Goal: Information Seeking & Learning: Learn about a topic

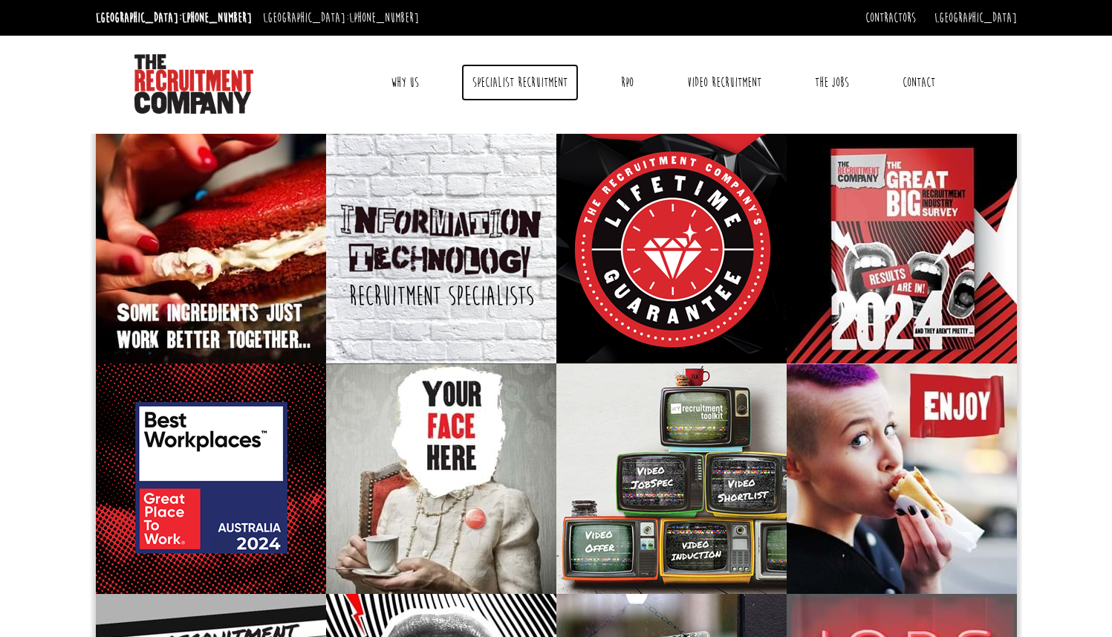
click at [536, 78] on link "Specialist Recruitment" at bounding box center [519, 82] width 117 height 37
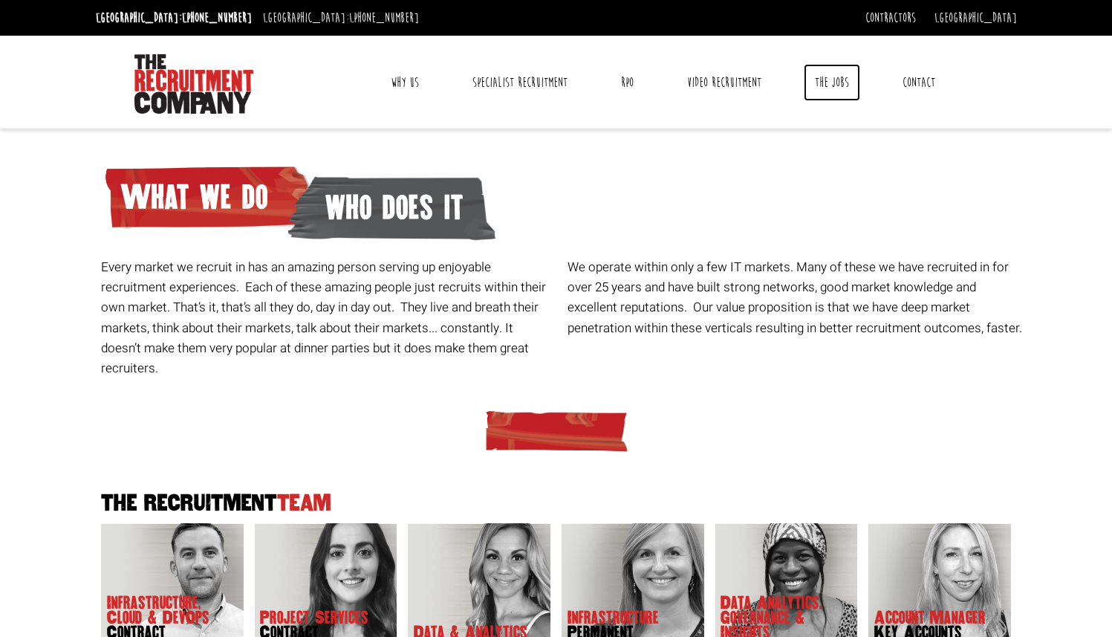
click at [826, 87] on link "The Jobs" at bounding box center [832, 82] width 56 height 37
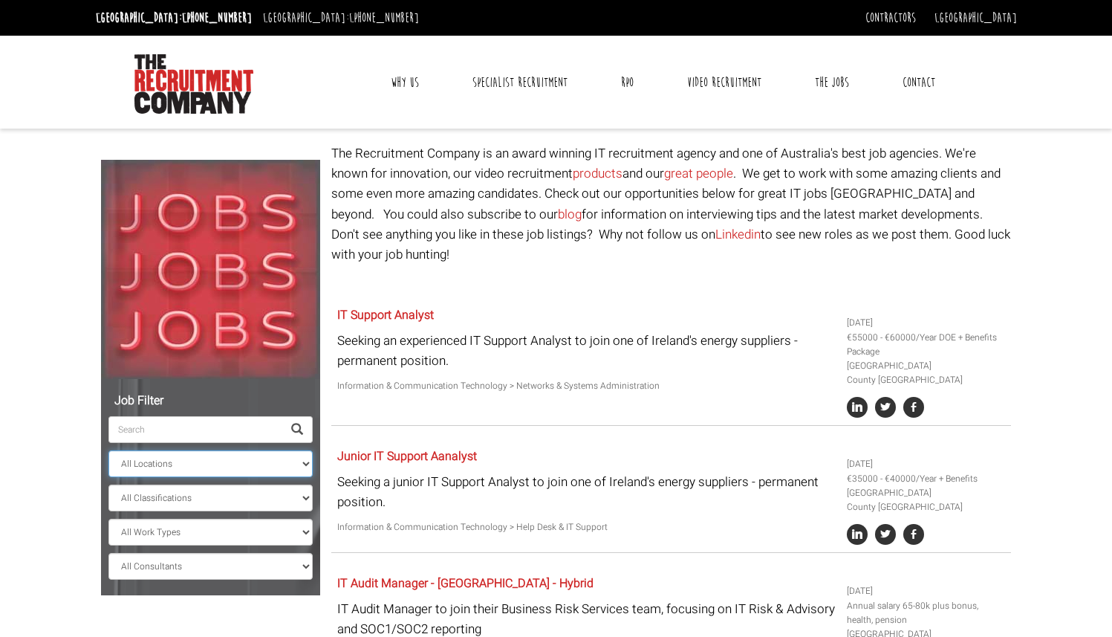
click at [278, 462] on select "All Locations Sydney Melbourne Ireland Sydney CBD Parramatta Circular Quay Nort…" at bounding box center [210, 463] width 204 height 27
click at [108, 450] on select "All Locations Sydney Melbourne Ireland Sydney CBD Parramatta Circular Quay Nort…" at bounding box center [210, 463] width 204 height 27
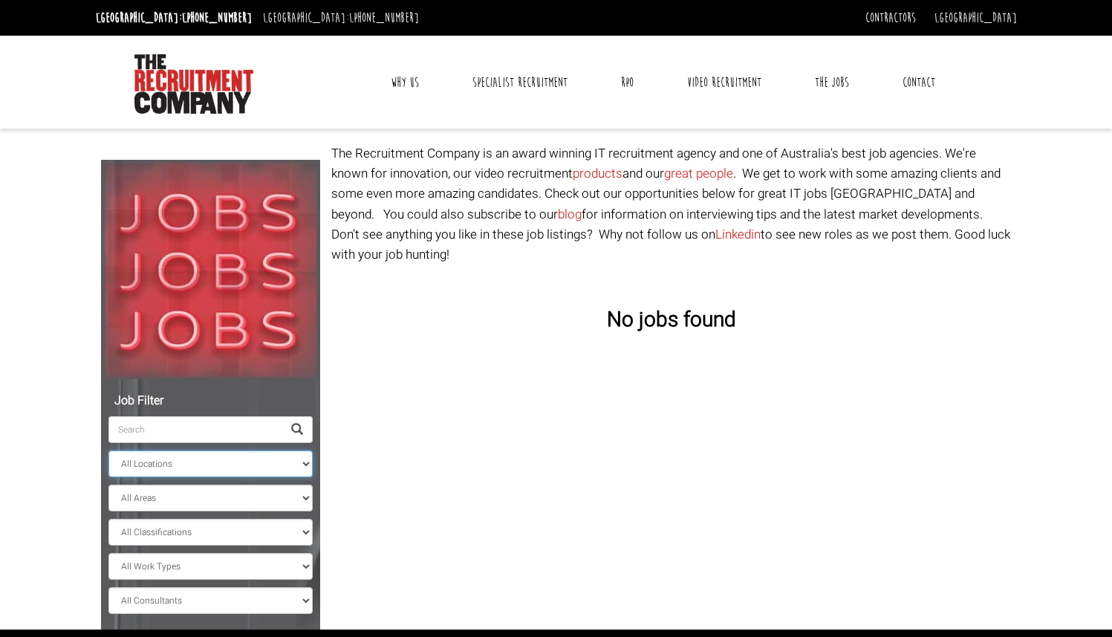
click at [254, 456] on select "All Locations Sydney Melbourne Ireland Sydney CBD Parramatta Circular Quay Nort…" at bounding box center [210, 463] width 204 height 27
click at [108, 450] on select "All Locations Sydney Melbourne Ireland Sydney CBD Parramatta Circular Quay Nort…" at bounding box center [210, 463] width 204 height 27
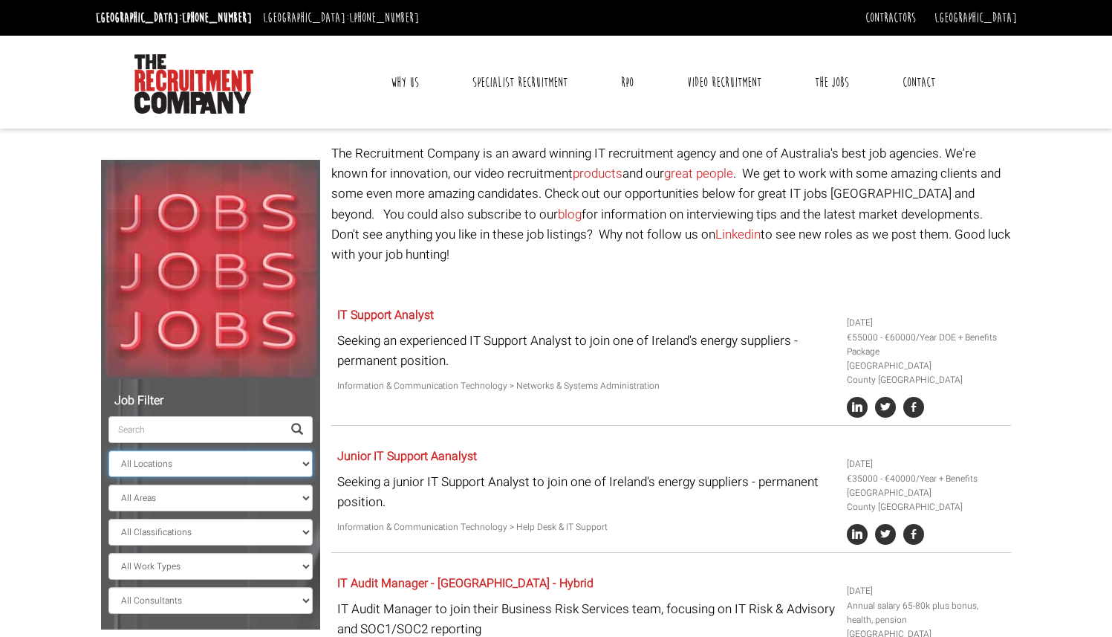
click at [248, 464] on select "All Locations Sydney Melbourne Ireland Sydney CBD Parramatta Circular Quay Nort…" at bounding box center [210, 463] width 204 height 27
click at [108, 450] on select "All Locations Sydney Melbourne Ireland Sydney CBD Parramatta Circular Quay Nort…" at bounding box center [210, 463] width 204 height 27
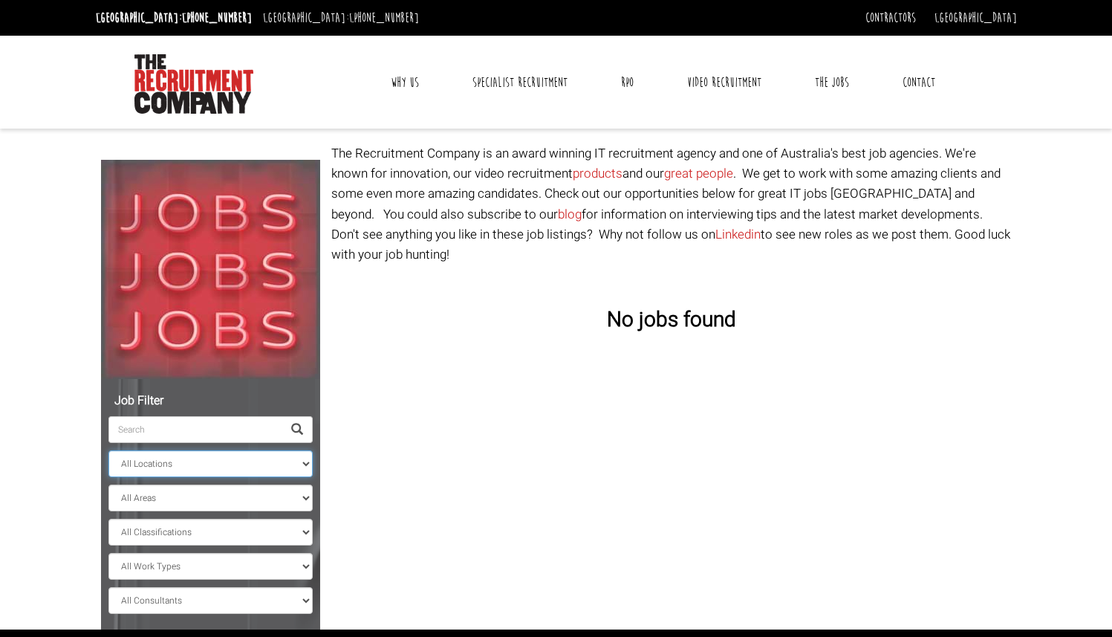
click at [237, 467] on select "All Locations Sydney Melbourne Ireland Sydney CBD Parramatta Circular Quay Nort…" at bounding box center [210, 463] width 204 height 27
click at [108, 450] on select "All Locations Sydney Melbourne Ireland Sydney CBD Parramatta Circular Quay Nort…" at bounding box center [210, 463] width 204 height 27
click at [244, 461] on select "All Locations Sydney Melbourne Ireland Sydney CBD Parramatta Circular Quay Nort…" at bounding box center [210, 463] width 204 height 27
click at [108, 450] on select "All Locations Sydney Melbourne Ireland Sydney CBD Parramatta Circular Quay Nort…" at bounding box center [210, 463] width 204 height 27
click at [250, 464] on select "All Locations Sydney Melbourne Ireland Sydney CBD Parramatta Circular Quay Nort…" at bounding box center [210, 463] width 204 height 27
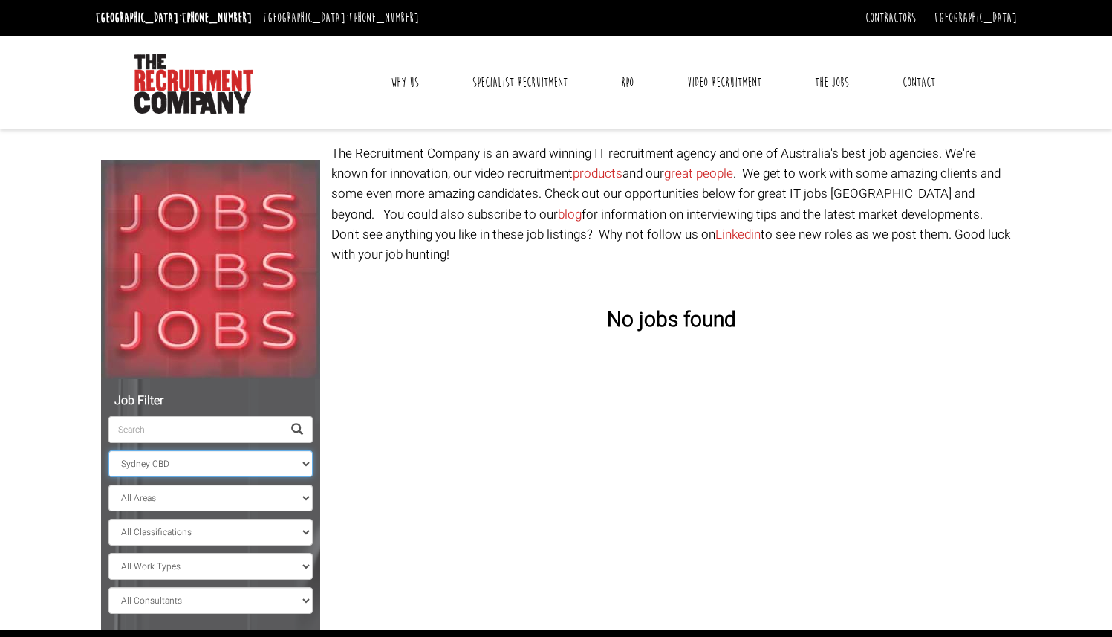
select select "Bondi Junction"
click at [108, 450] on select "All Locations Sydney Melbourne Ireland Sydney CBD Parramatta Circular Quay Nort…" at bounding box center [210, 463] width 204 height 27
click at [250, 465] on select "All Locations Sydney Melbourne Ireland Sydney CBD Parramatta Circular Quay Nort…" at bounding box center [210, 463] width 204 height 27
select select
click at [108, 450] on select "All Locations Sydney Melbourne Ireland Sydney CBD Parramatta Circular Quay Nort…" at bounding box center [210, 463] width 204 height 27
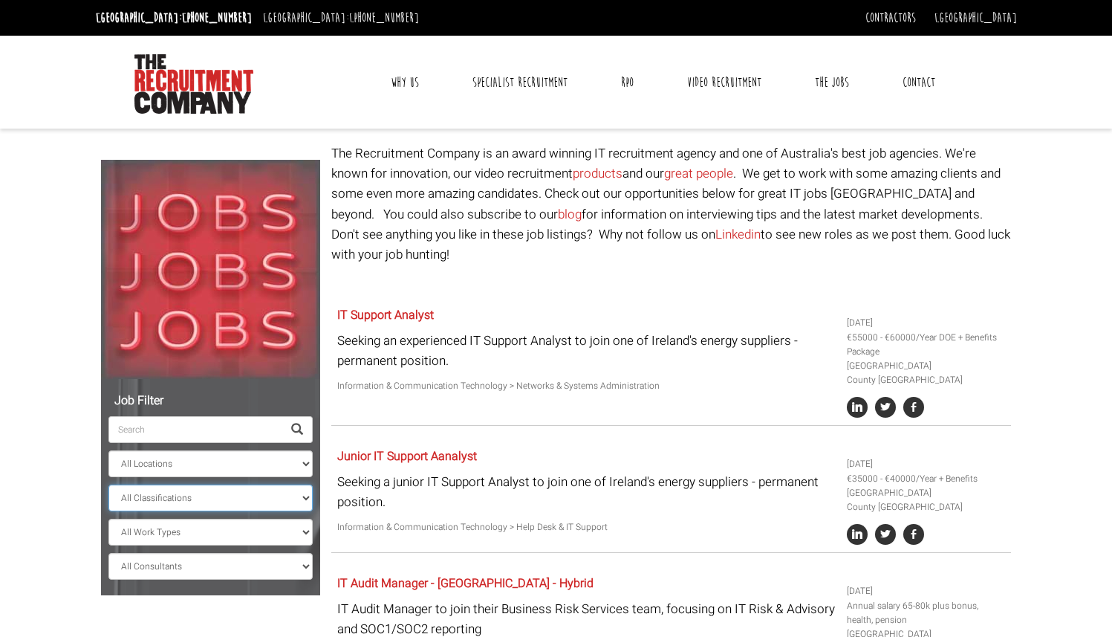
click at [285, 501] on select "All Classifications Banking & Financial Services Information & Communication Te…" at bounding box center [210, 498] width 204 height 27
select select "Information & Communication Technology"
click at [108, 485] on select "All Classifications Banking & Financial Services Information & Communication Te…" at bounding box center [210, 498] width 204 height 27
click at [288, 497] on select "All Classifications Banking & Financial Services Information & Communication Te…" at bounding box center [210, 498] width 204 height 27
click at [199, 534] on select "All Work Types Full Time Part Time Casual Contract / Temp" at bounding box center [210, 532] width 204 height 27
